Goal: Find specific page/section: Find specific page/section

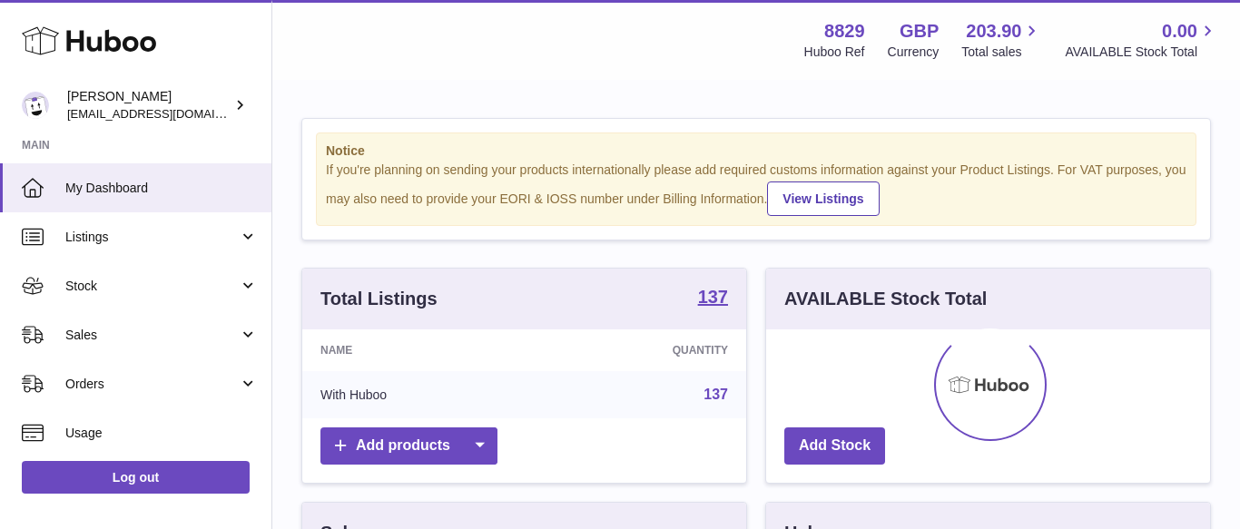
scroll to position [283, 444]
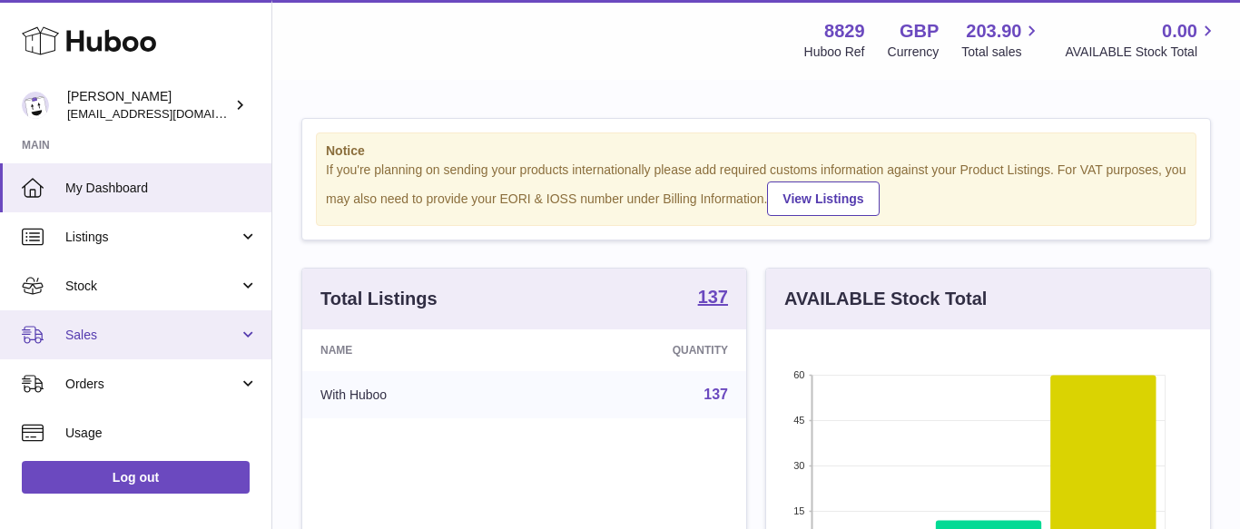
click at [93, 333] on span "Sales" at bounding box center [151, 335] width 173 height 17
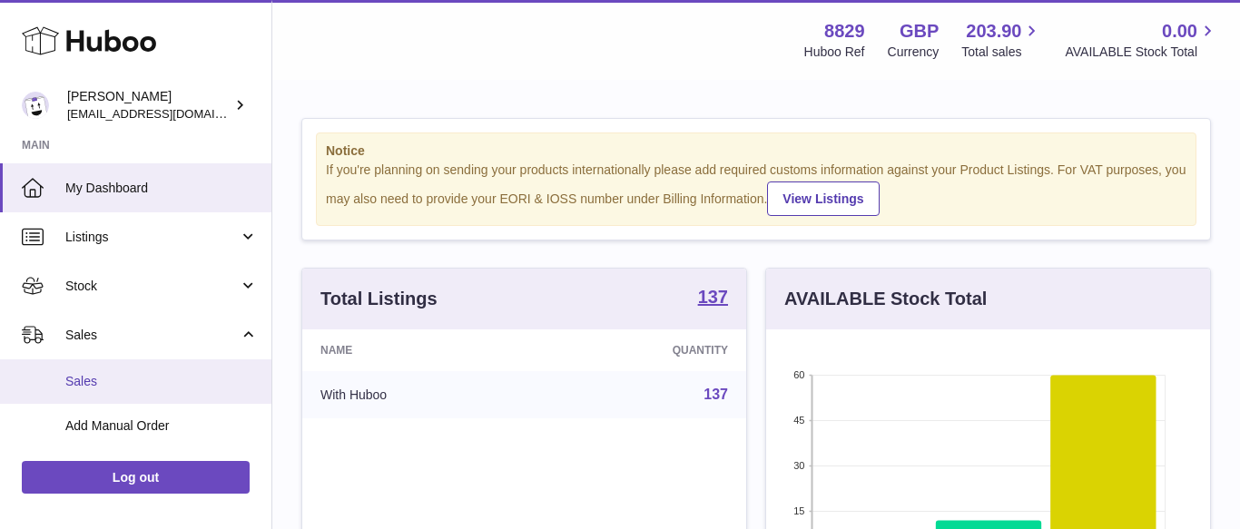
click at [92, 365] on link "Sales" at bounding box center [135, 381] width 271 height 44
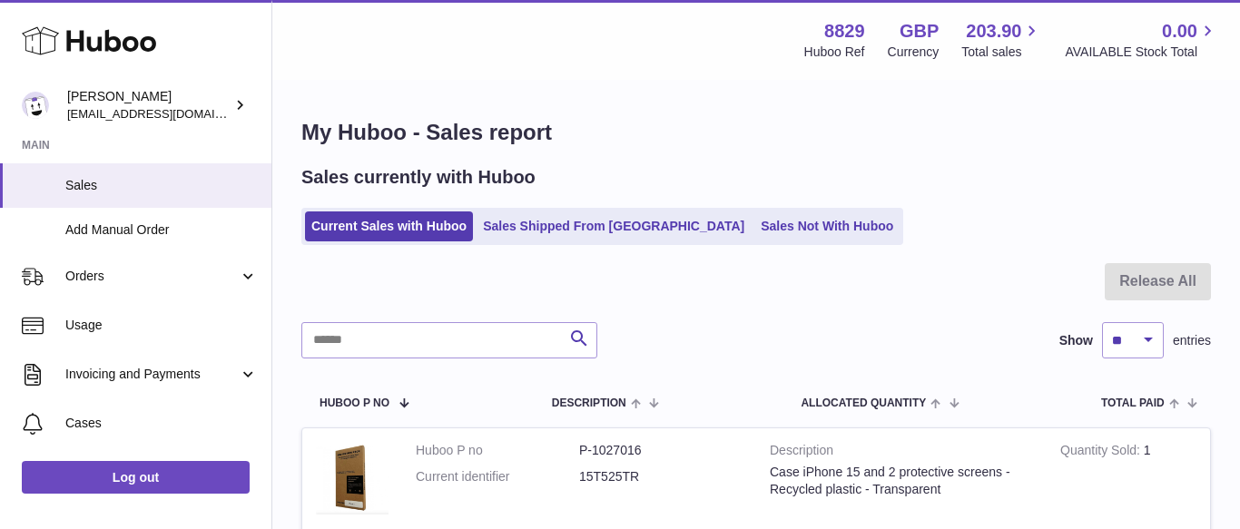
scroll to position [221, 0]
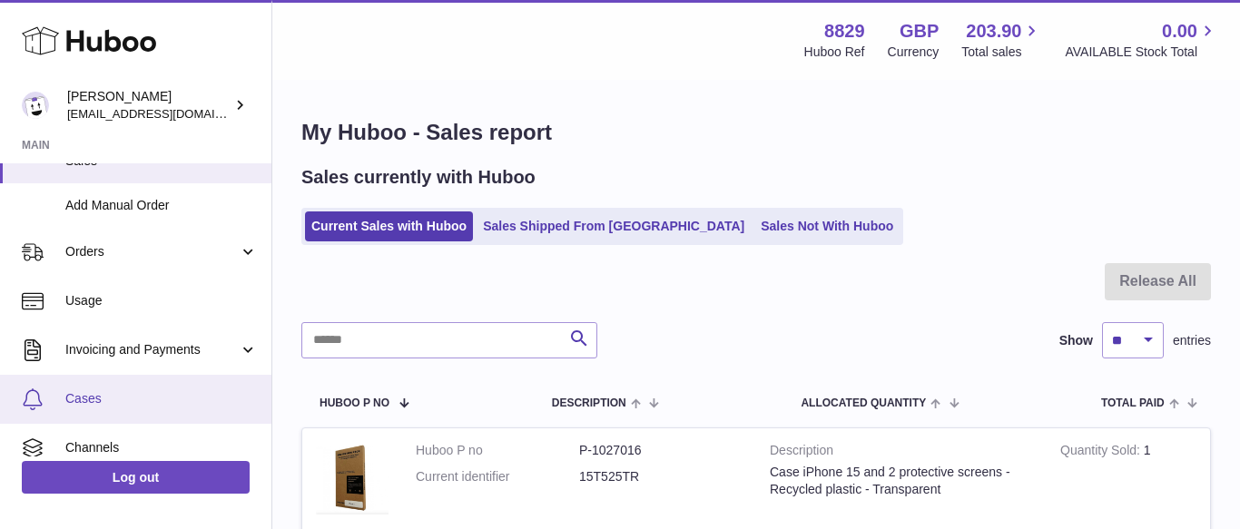
click at [96, 412] on link "Cases" at bounding box center [135, 399] width 271 height 49
